Goal: Task Accomplishment & Management: Use online tool/utility

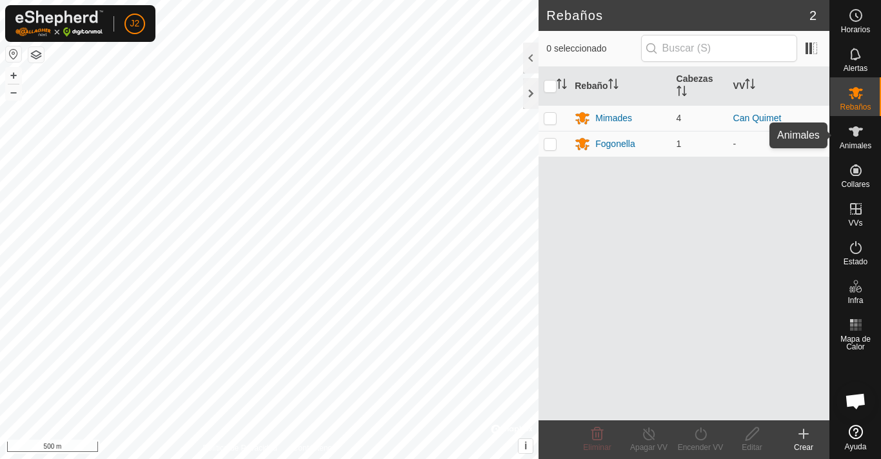
click at [855, 130] on icon at bounding box center [856, 131] width 14 height 10
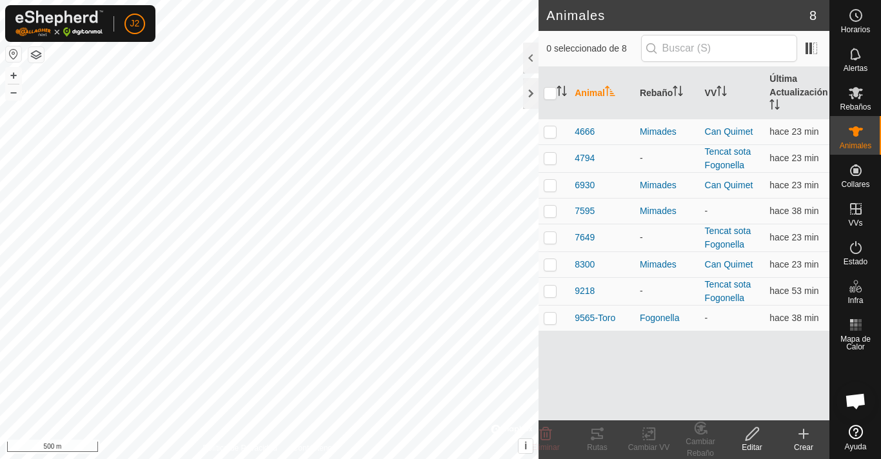
click at [803, 442] on div "Crear" at bounding box center [804, 448] width 52 height 12
click at [544, 317] on p-checkbox at bounding box center [550, 318] width 13 height 10
checkbox input "true"
click at [601, 440] on icon at bounding box center [596, 433] width 15 height 15
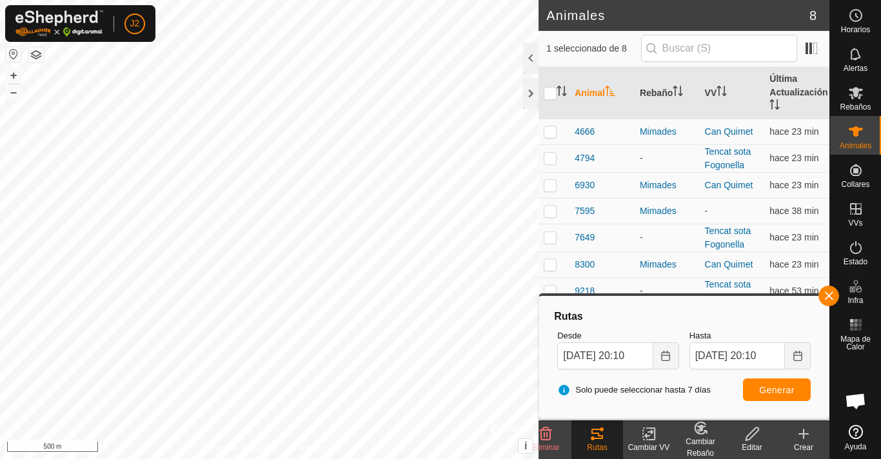
click at [281, 0] on html "J2 Horarios Alertas Rebaños Animales Collares VVs Estado Infra Mapa de Calor Ay…" at bounding box center [440, 229] width 881 height 459
click at [666, 294] on body "J2 Horarios Alertas Rebaños Animales Collares VVs Estado Infra Mapa de Calor Ay…" at bounding box center [440, 229] width 881 height 459
click at [311, 458] on html "J2 Horarios Alertas Rebaños Animales Collares VVs Estado Infra Mapa de Calor Ay…" at bounding box center [440, 229] width 881 height 459
click at [98, 458] on html "J2 Horarios Alertas Rebaños Animales Collares VVs Estado Infra Mapa de Calor Ay…" at bounding box center [440, 229] width 881 height 459
click at [13, 54] on button "button" at bounding box center [13, 53] width 15 height 15
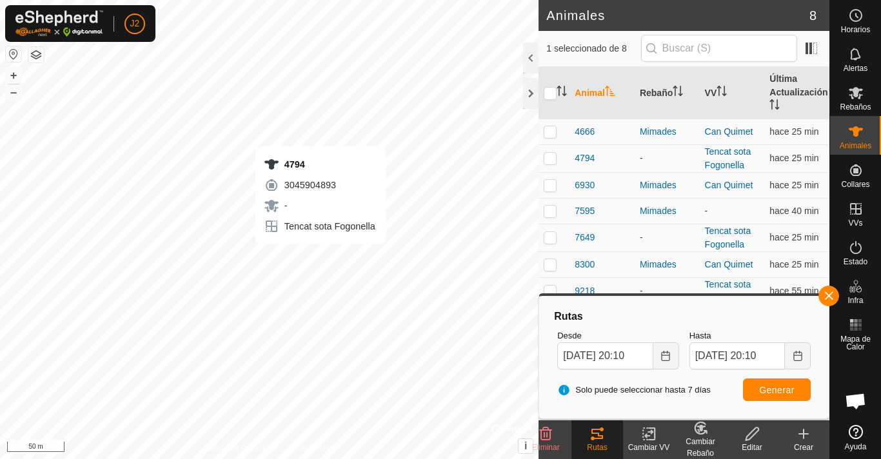
checkbox input "true"
checkbox input "false"
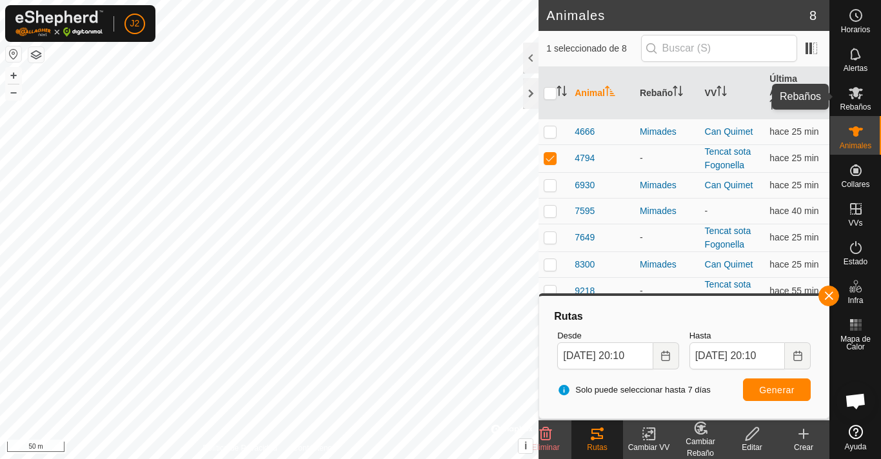
click at [858, 87] on icon at bounding box center [855, 92] width 15 height 15
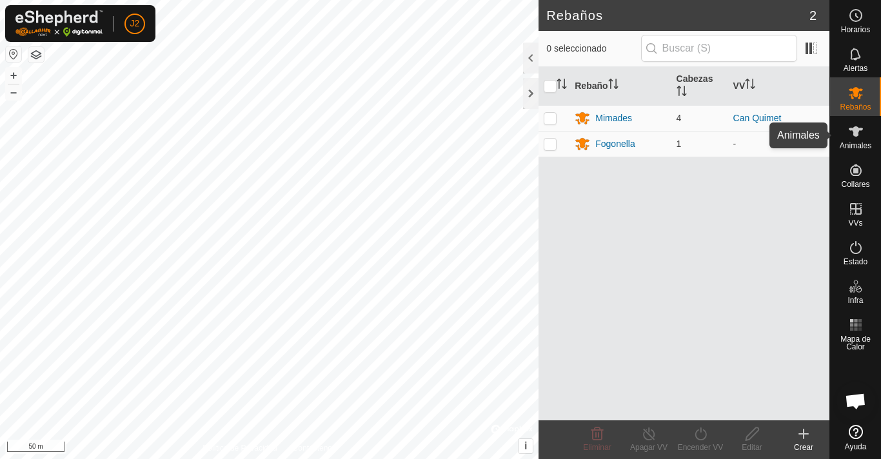
click at [859, 137] on icon at bounding box center [855, 131] width 15 height 15
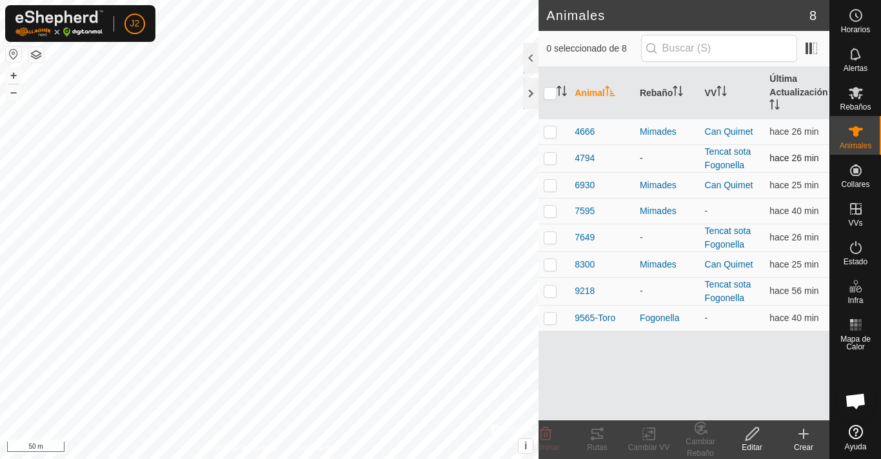
click at [545, 157] on p-checkbox at bounding box center [550, 158] width 13 height 10
checkbox input "true"
click at [592, 444] on div "Rutas" at bounding box center [597, 448] width 52 height 12
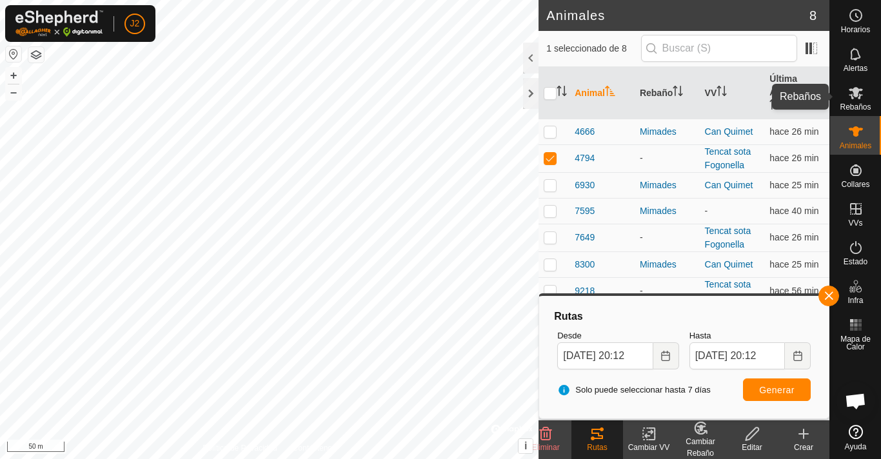
drag, startPoint x: 861, startPoint y: 101, endPoint x: 863, endPoint y: 117, distance: 15.6
click at [861, 103] on div "Rebaños" at bounding box center [855, 96] width 51 height 39
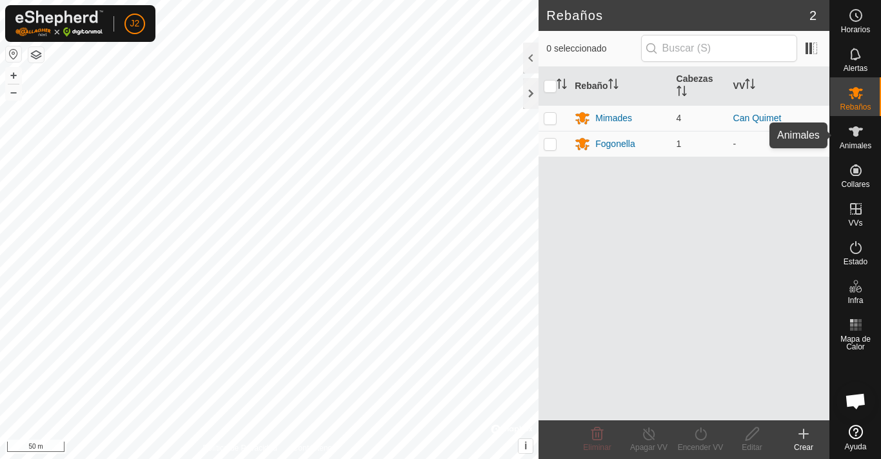
click at [863, 148] on span "Animales" at bounding box center [856, 146] width 32 height 8
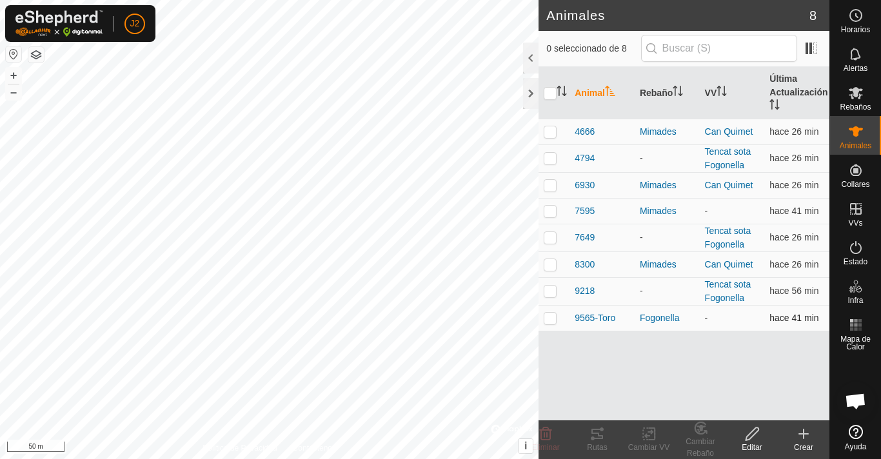
click at [553, 318] on p-checkbox at bounding box center [550, 318] width 13 height 10
checkbox input "true"
click at [598, 431] on icon at bounding box center [596, 433] width 15 height 15
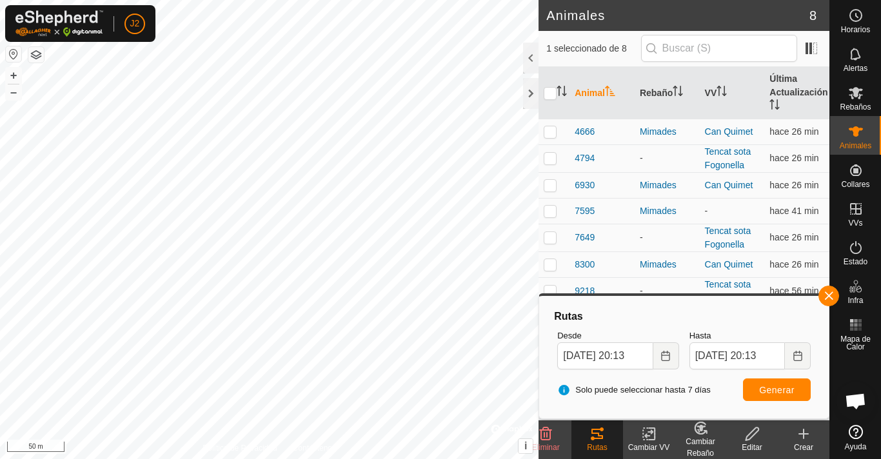
click at [228, 458] on html "J2 Horarios Alertas Rebaños Animales Collares VVs Estado Infra Mapa de Calor Ay…" at bounding box center [440, 229] width 881 height 459
click at [566, 0] on html "J2 Horarios Alertas Rebaños Animales Collares VVs Estado Infra Mapa de Calor Ay…" at bounding box center [440, 229] width 881 height 459
click at [444, 0] on html "J2 Horarios Alertas Rebaños Animales Collares VVs Estado Infra Mapa de Calor Ay…" at bounding box center [440, 229] width 881 height 459
click at [849, 97] on icon at bounding box center [855, 92] width 15 height 15
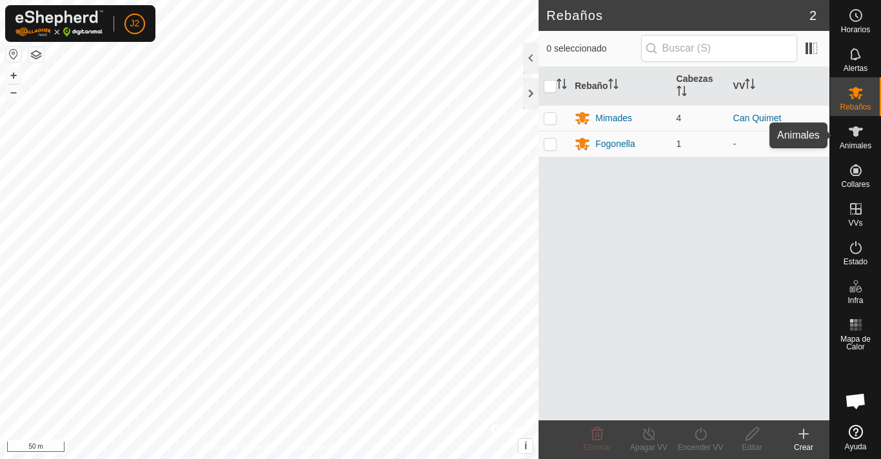
click at [851, 136] on icon at bounding box center [855, 131] width 15 height 15
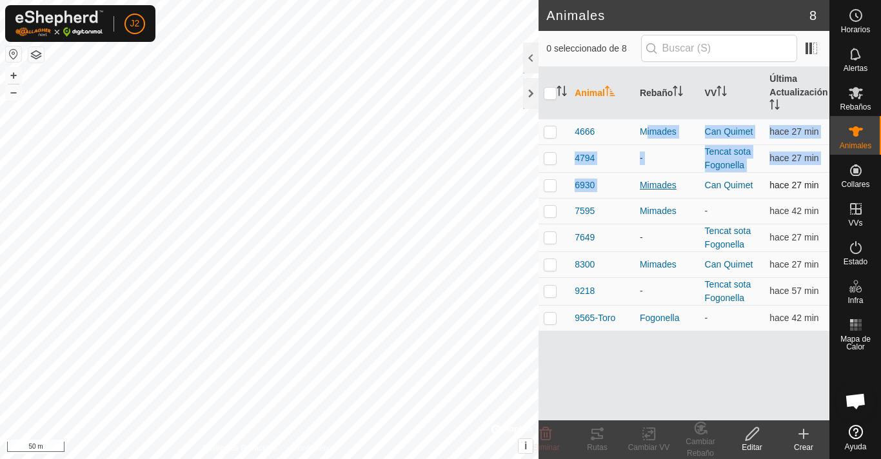
click at [640, 183] on div "Mimades" at bounding box center [667, 186] width 55 height 14
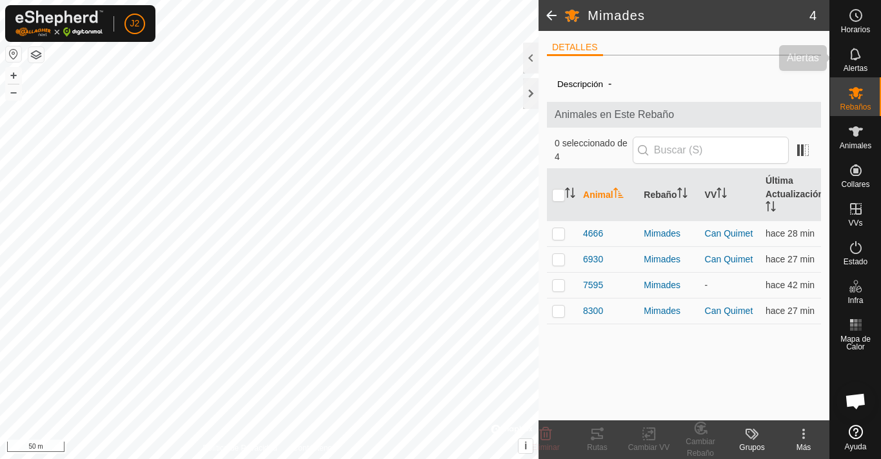
click at [851, 49] on icon at bounding box center [855, 53] width 15 height 15
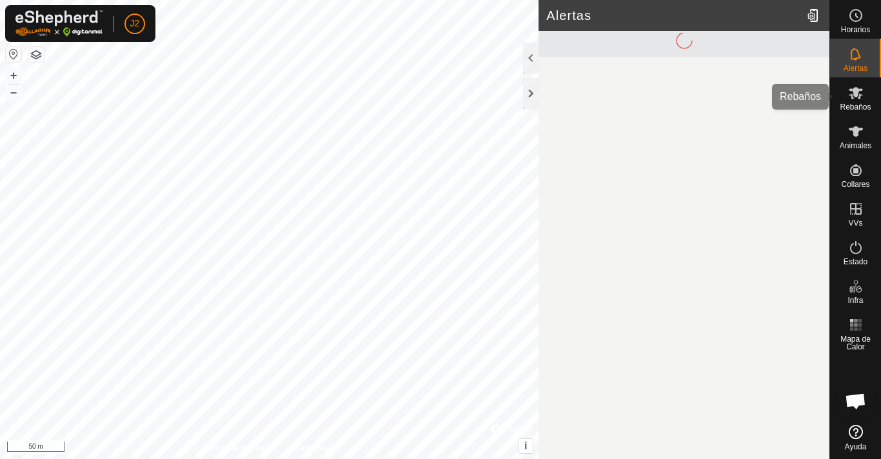
click at [854, 90] on icon at bounding box center [856, 93] width 14 height 12
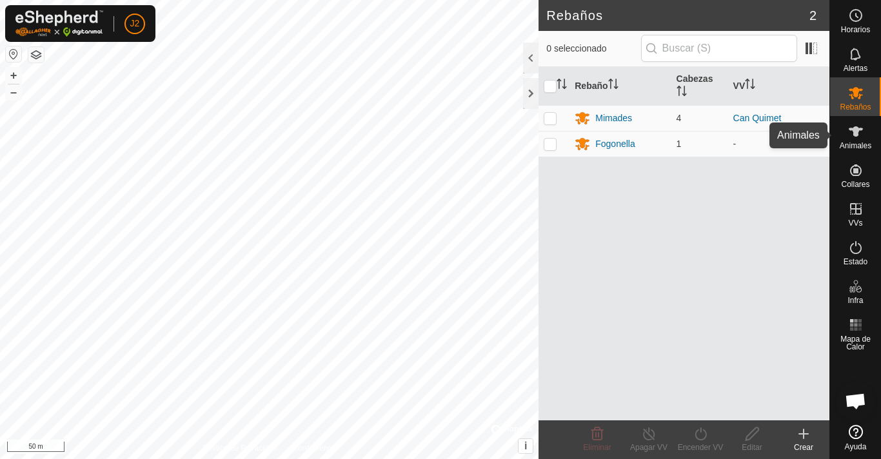
click at [836, 125] on div "Animales" at bounding box center [855, 135] width 51 height 39
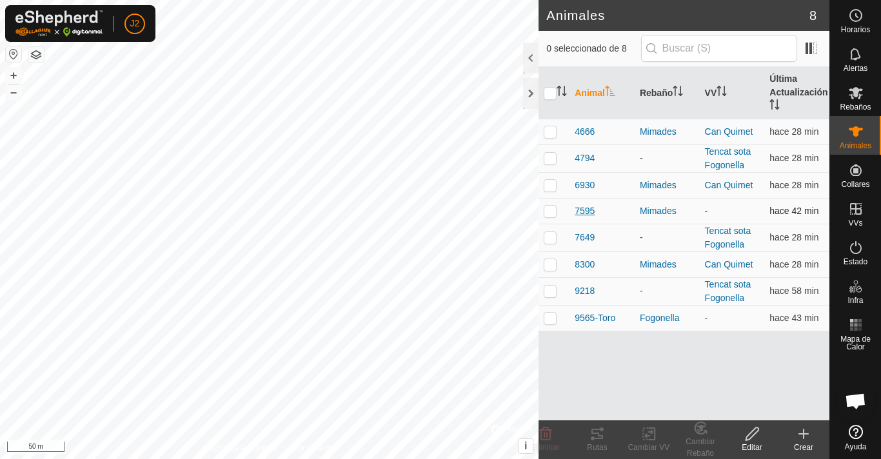
click at [590, 210] on span "7595" at bounding box center [585, 211] width 20 height 14
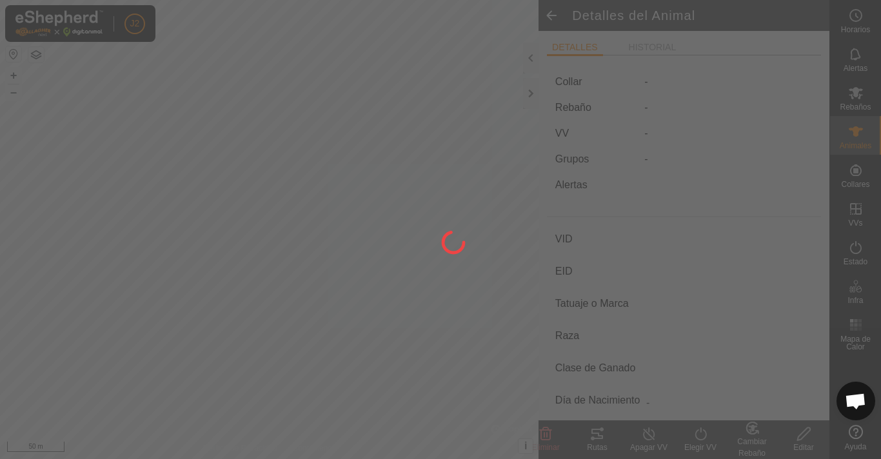
type input "7595"
type input "-"
type input "Bruna dels Pirineus"
type input "-"
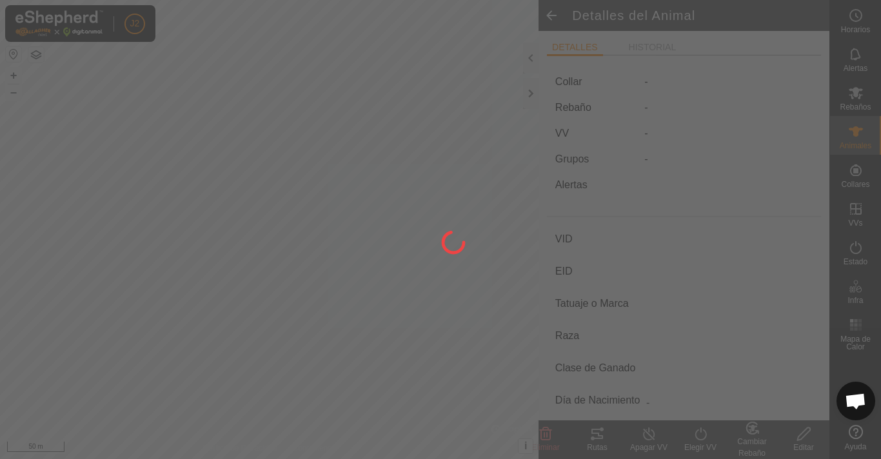
type input "0 kg"
type input "-"
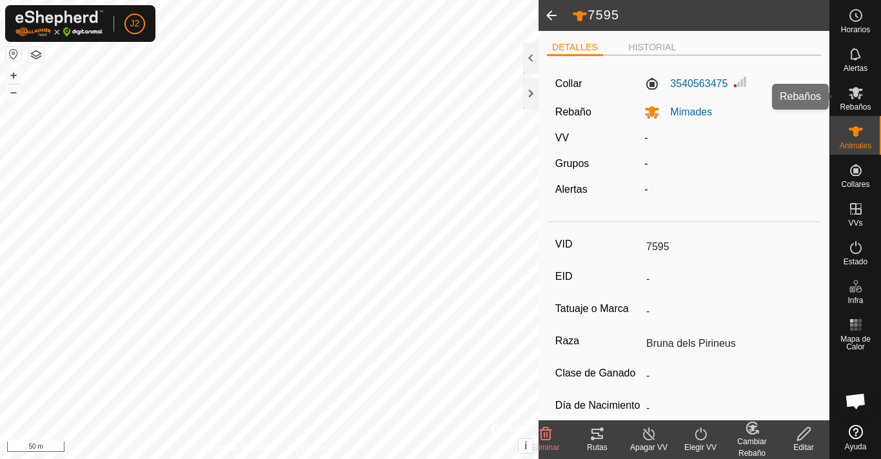
click at [871, 90] on div "Rebaños" at bounding box center [855, 96] width 51 height 39
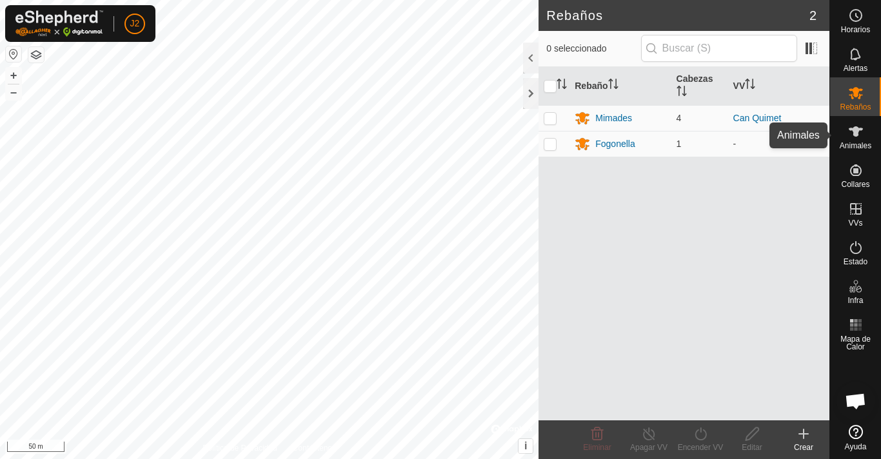
click at [851, 142] on span "Animales" at bounding box center [856, 146] width 32 height 8
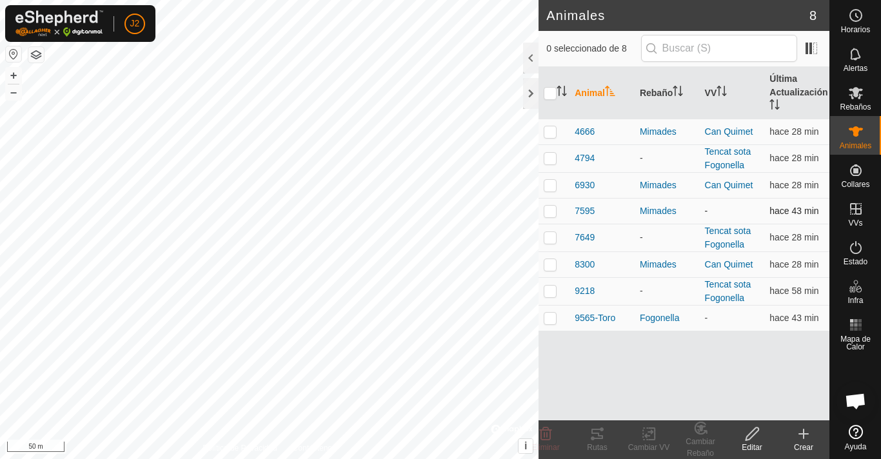
click at [552, 210] on p-checkbox at bounding box center [550, 211] width 13 height 10
click at [598, 435] on icon at bounding box center [597, 434] width 12 height 10
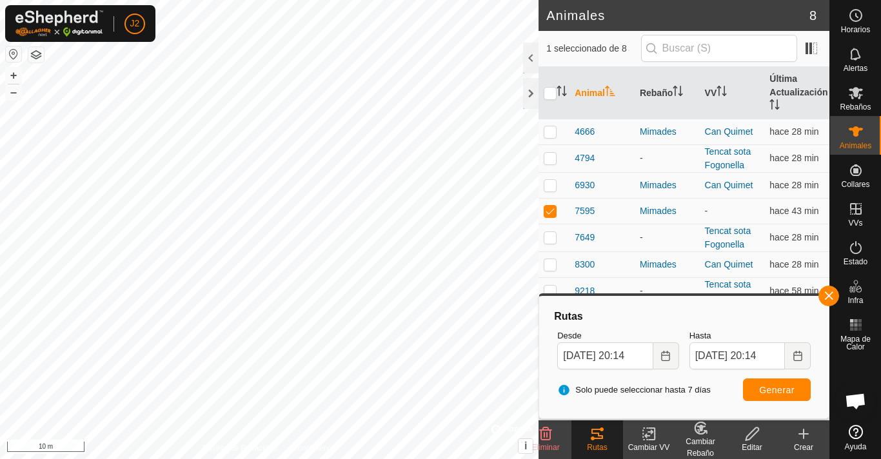
click at [131, 0] on html "J2 Horarios Alertas Rebaños Animales Collares VVs Estado Infra Mapa de Calor Ay…" at bounding box center [440, 229] width 881 height 459
click at [553, 213] on p-checkbox at bounding box center [550, 211] width 13 height 10
checkbox input "false"
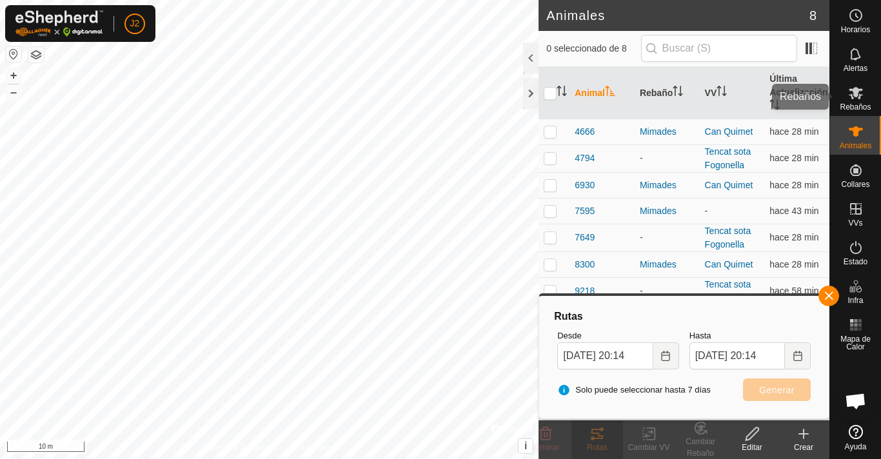
click at [852, 88] on icon at bounding box center [855, 92] width 15 height 15
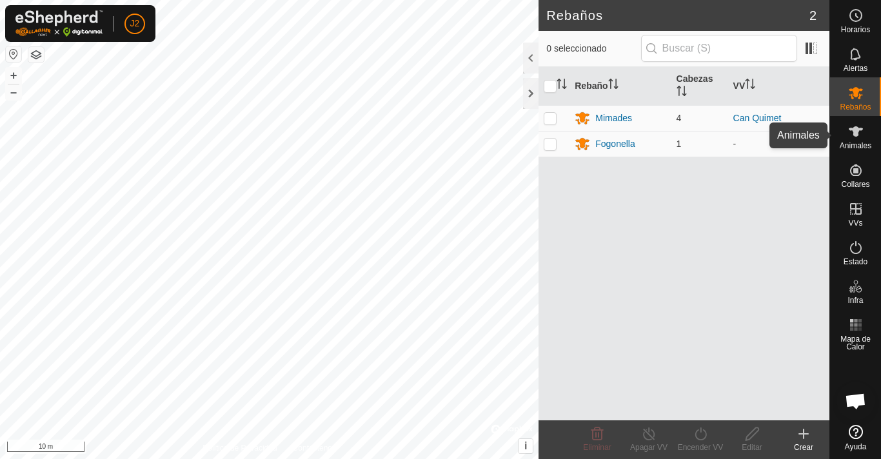
click at [855, 132] on icon at bounding box center [856, 131] width 14 height 10
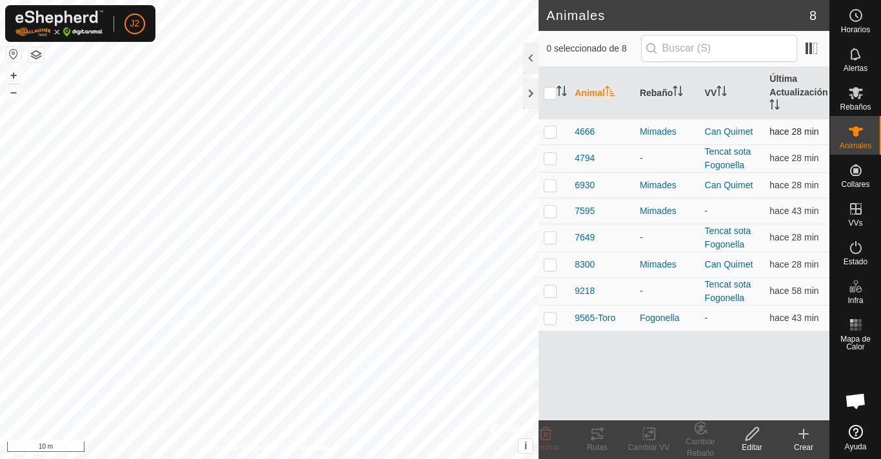
click at [550, 134] on p-checkbox at bounding box center [550, 131] width 13 height 10
checkbox input "true"
click at [602, 437] on icon at bounding box center [597, 434] width 12 height 10
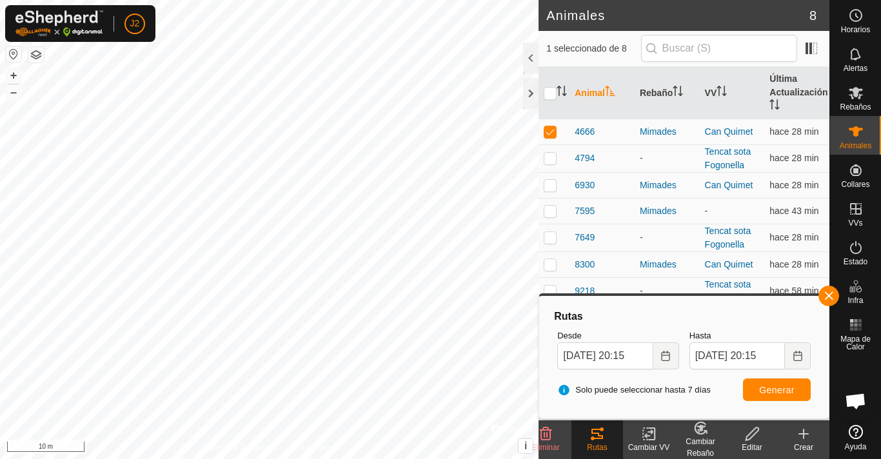
click at [454, 458] on html "J2 Horarios Alertas Rebaños Animales Collares VVs Estado Infra Mapa de Calor Ay…" at bounding box center [440, 229] width 881 height 459
click at [420, 458] on html "J2 Horarios Alertas Rebaños Animales Collares VVs Estado Infra Mapa de Calor Ay…" at bounding box center [440, 229] width 881 height 459
click at [448, 458] on html "J2 Horarios Alertas Rebaños Animales Collares VVs Estado Infra Mapa de Calor Ay…" at bounding box center [440, 229] width 881 height 459
click at [429, 458] on html "J2 Horarios Alertas Rebaños Animales Collares VVs Estado Infra Mapa de Calor Ay…" at bounding box center [440, 229] width 881 height 459
click at [202, 458] on html "J2 Horarios Alertas Rebaños Animales Collares VVs Estado Infra Mapa de Calor Ay…" at bounding box center [440, 229] width 881 height 459
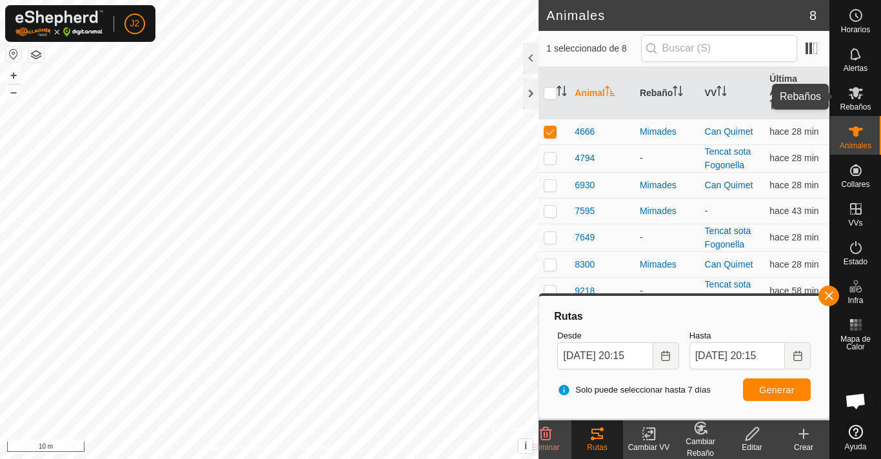
click at [860, 81] on div "Rebaños" at bounding box center [855, 96] width 51 height 39
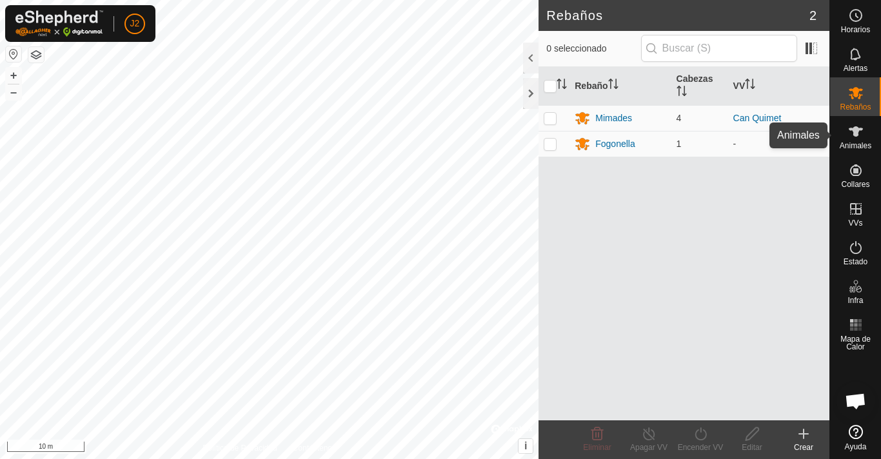
click at [855, 129] on icon at bounding box center [856, 131] width 14 height 10
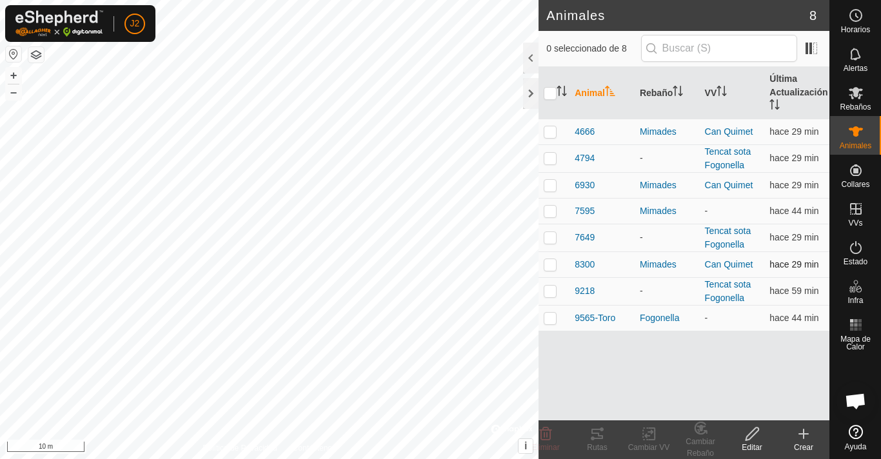
click at [549, 266] on p-checkbox at bounding box center [550, 264] width 13 height 10
checkbox input "true"
click at [593, 445] on div "Rutas" at bounding box center [597, 448] width 52 height 12
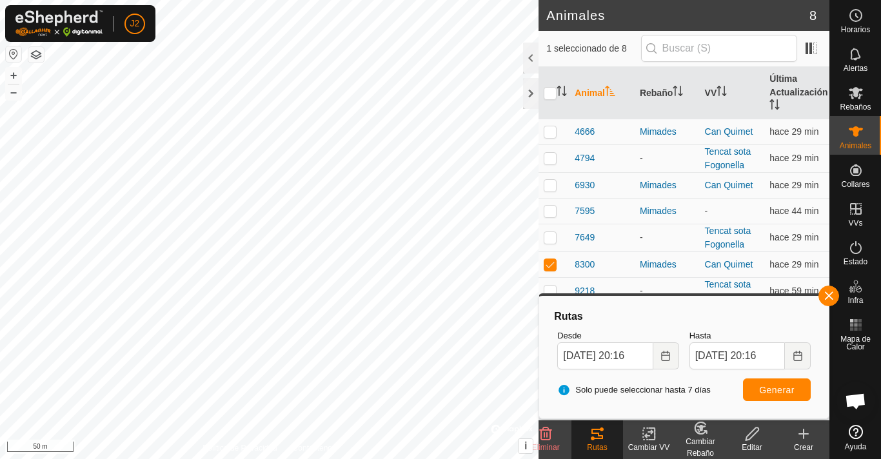
drag, startPoint x: 553, startPoint y: 267, endPoint x: 863, endPoint y: 101, distance: 351.4
click at [862, 81] on div "Rebaños" at bounding box center [855, 96] width 51 height 39
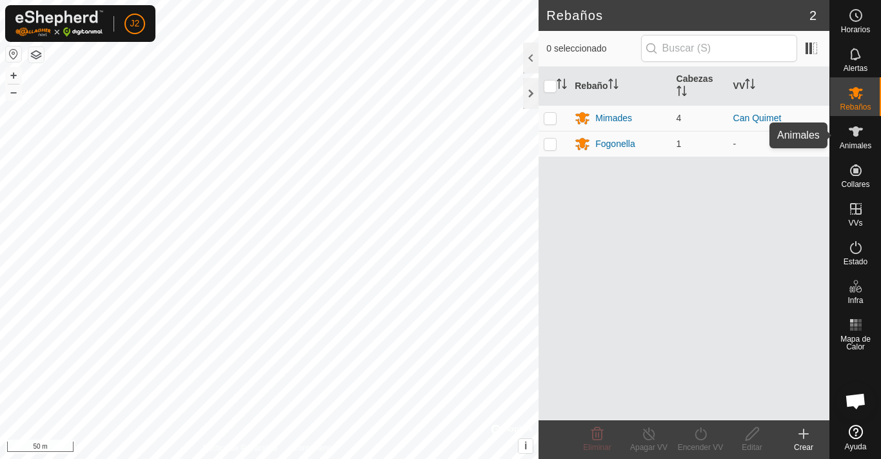
click at [860, 132] on icon at bounding box center [855, 131] width 15 height 15
